Goal: Task Accomplishment & Management: Manage account settings

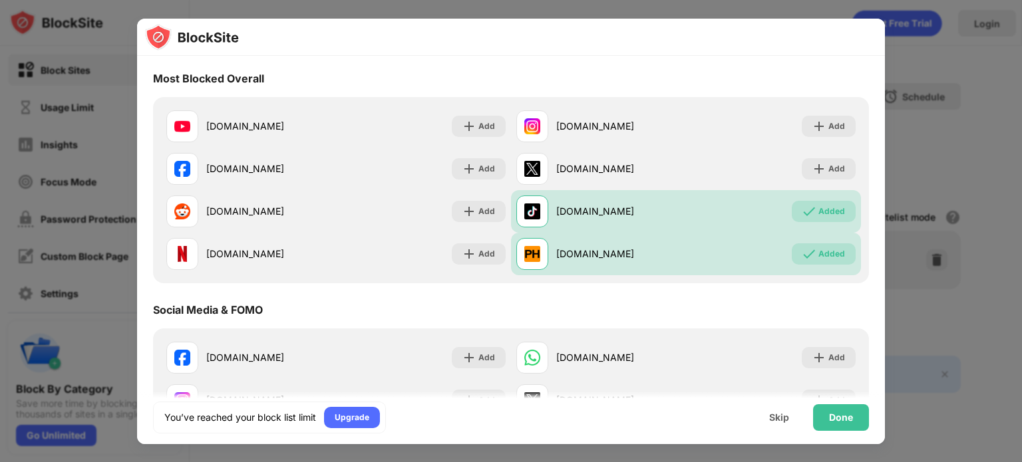
scroll to position [8, 0]
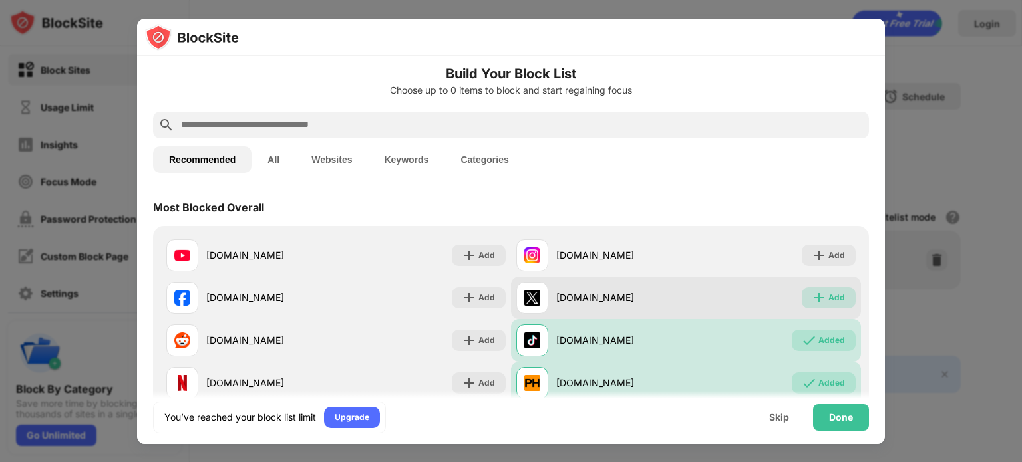
click at [828, 297] on div "Add" at bounding box center [836, 297] width 17 height 13
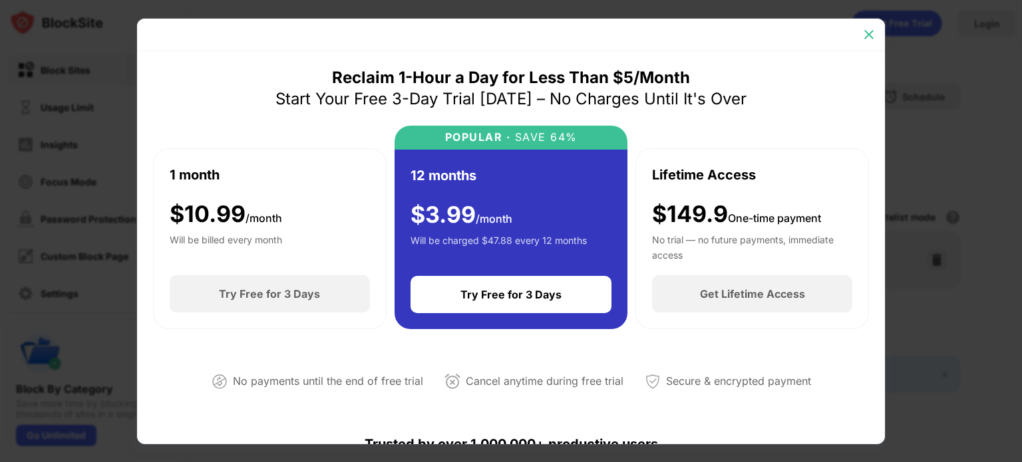
click at [870, 42] on div at bounding box center [868, 34] width 21 height 21
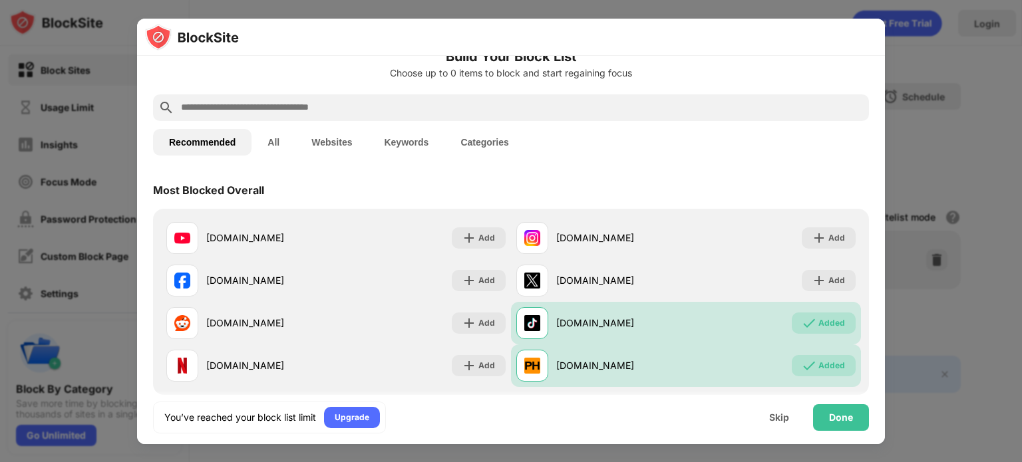
scroll to position [61, 0]
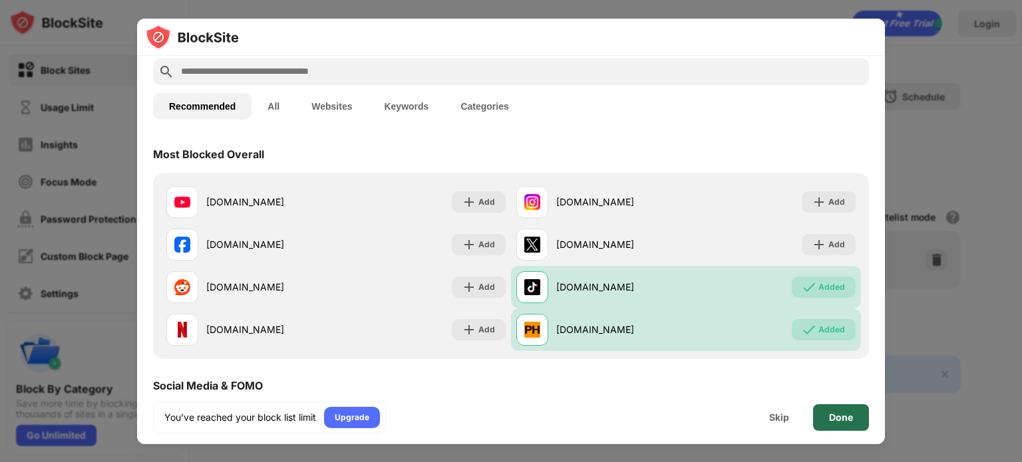
click at [856, 411] on div "Done" at bounding box center [841, 418] width 56 height 27
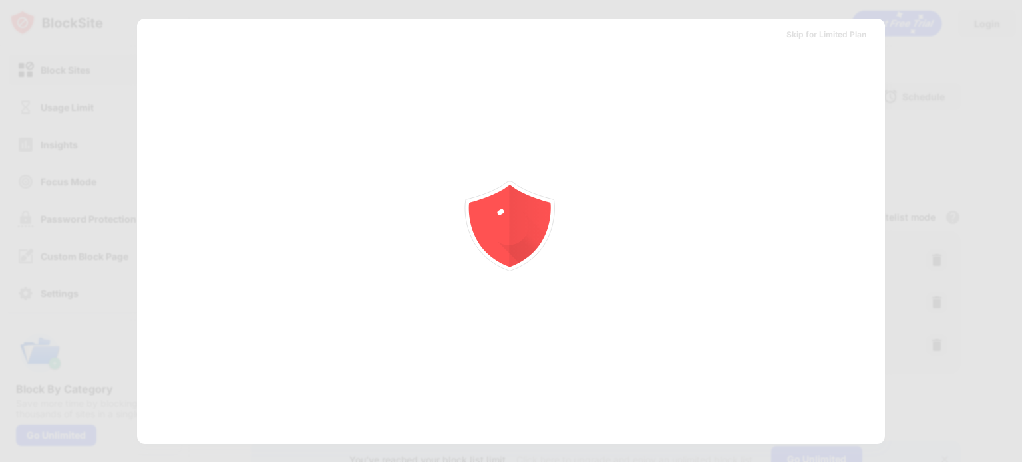
scroll to position [0, 0]
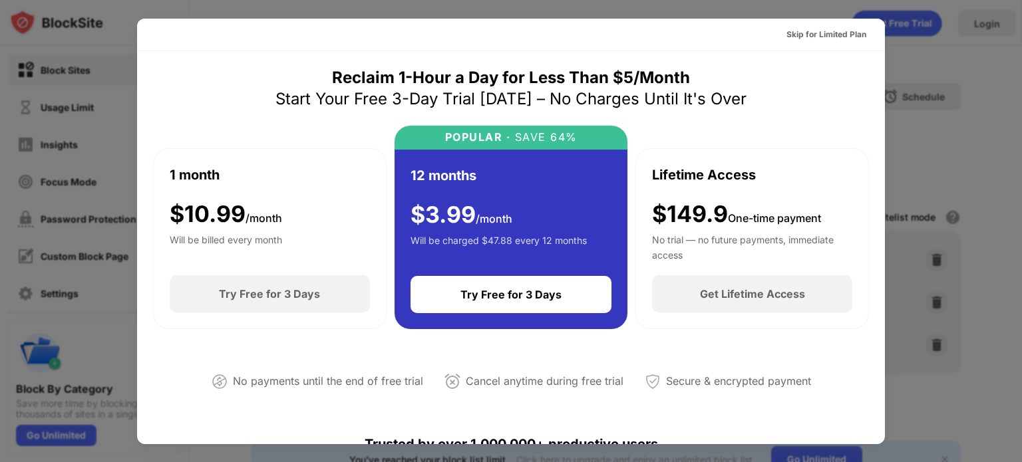
click at [1021, 100] on div at bounding box center [511, 231] width 1022 height 462
